Goal: Information Seeking & Learning: Learn about a topic

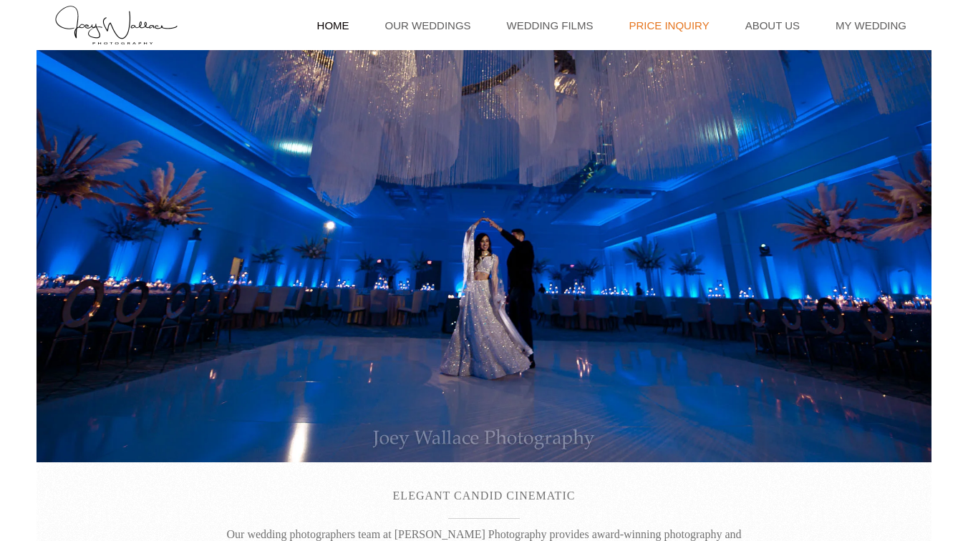
click at [701, 26] on link "Price Inquiry" at bounding box center [668, 25] width 94 height 50
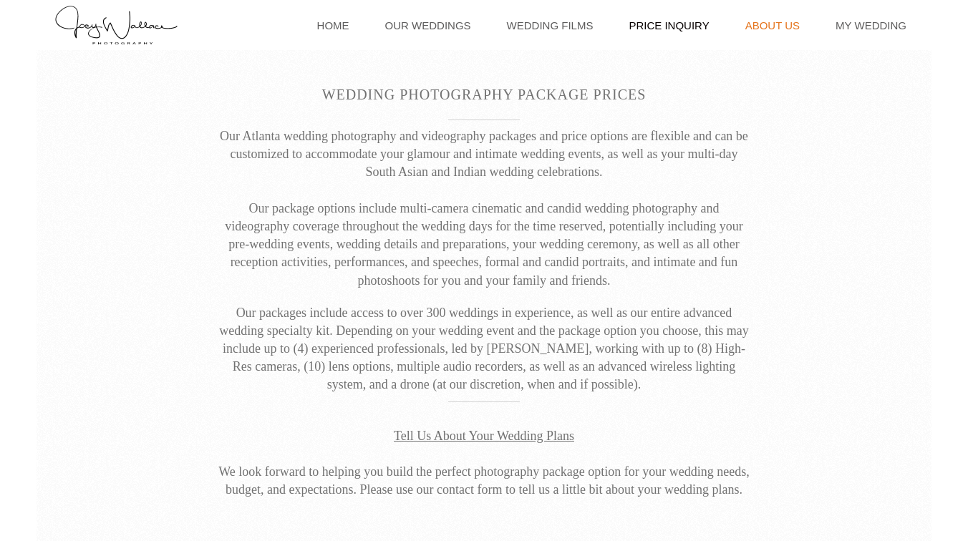
drag, startPoint x: 0, startPoint y: 0, endPoint x: 779, endPoint y: 24, distance: 779.7
click at [779, 24] on link "About Us" at bounding box center [772, 25] width 69 height 50
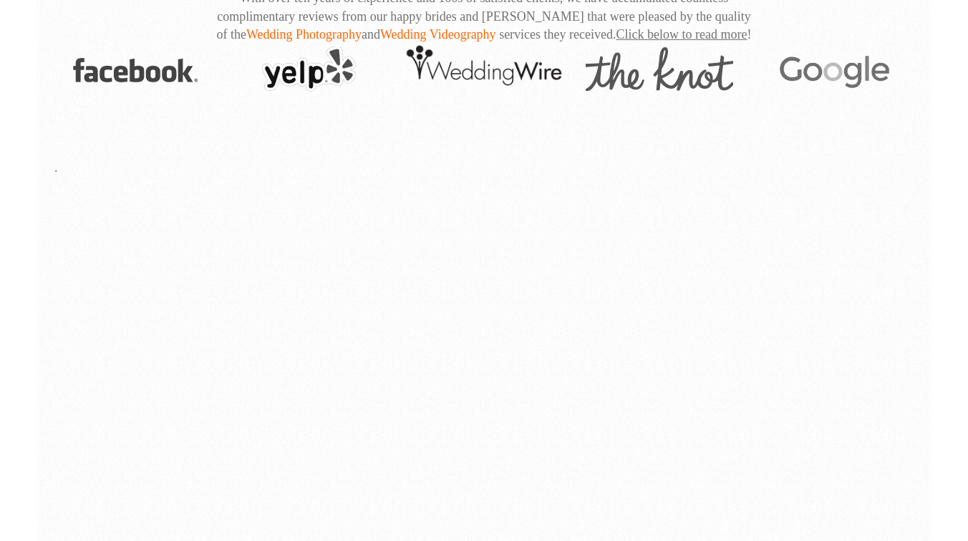
scroll to position [1722, 0]
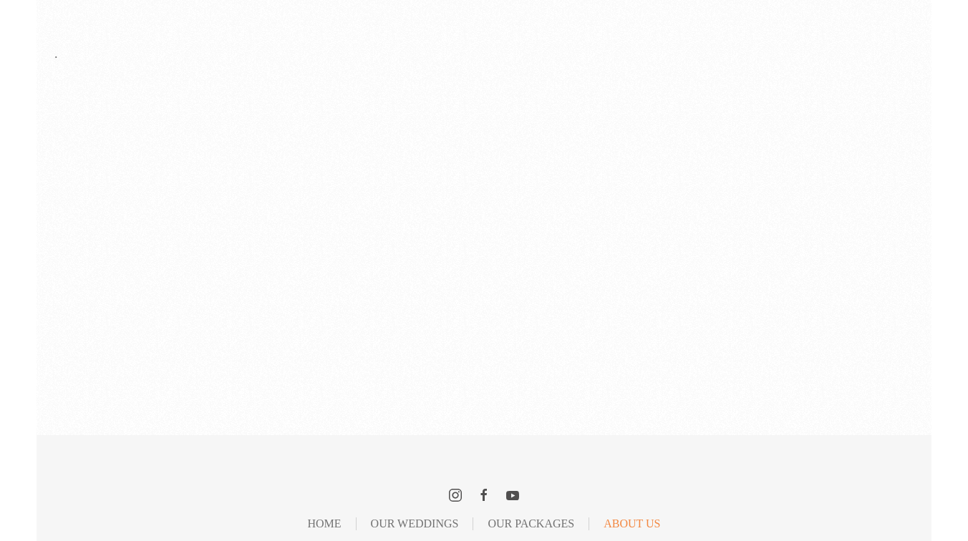
click at [632, 523] on link "About Us" at bounding box center [631, 523] width 57 height 1
